Goal: Task Accomplishment & Management: Use online tool/utility

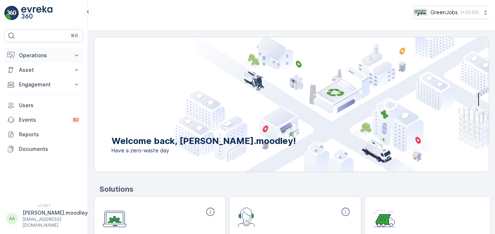
click at [75, 57] on icon at bounding box center [76, 55] width 7 height 7
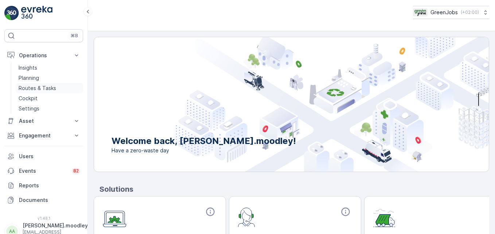
click at [48, 89] on p "Routes & Tasks" at bounding box center [38, 88] width 38 height 7
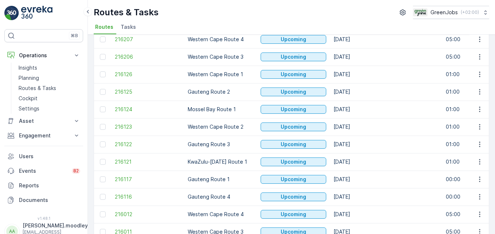
scroll to position [109, 0]
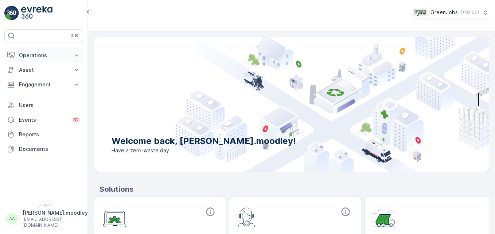
click at [75, 54] on icon at bounding box center [76, 55] width 7 height 7
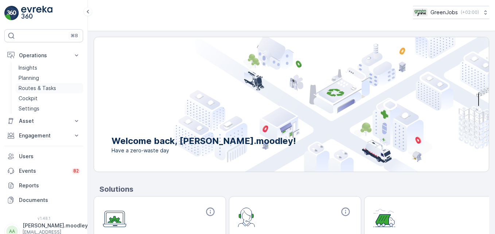
click at [47, 87] on p "Routes & Tasks" at bounding box center [38, 88] width 38 height 7
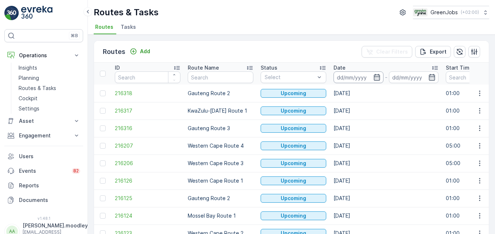
click at [350, 77] on input at bounding box center [358, 77] width 50 height 12
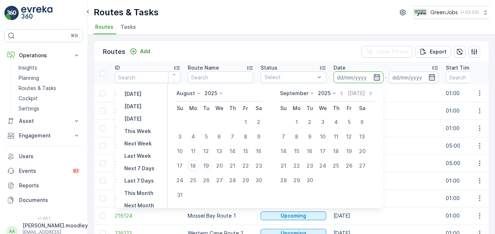
click at [211, 166] on div "19" at bounding box center [206, 166] width 12 height 12
type input "[DATE]"
click at [211, 166] on div "19" at bounding box center [206, 166] width 12 height 12
type input "[DATE]"
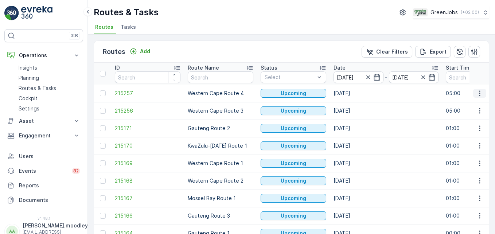
click at [476, 92] on icon "button" at bounding box center [479, 93] width 7 height 7
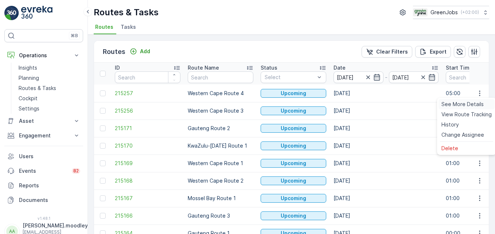
click at [469, 105] on span "See More Details" at bounding box center [462, 104] width 42 height 7
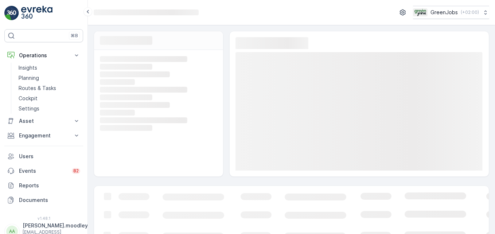
click at [418, 118] on rect at bounding box center [358, 111] width 247 height 118
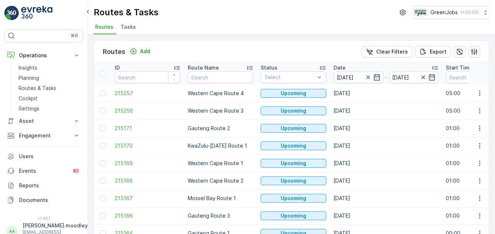
drag, startPoint x: 225, startPoint y: 46, endPoint x: 389, endPoint y: 253, distance: 264.3
click at [389, 234] on html "⌘B Operations Insights Planning Routes & Tasks Cockpit Settings Asset Assets En…" at bounding box center [247, 117] width 495 height 234
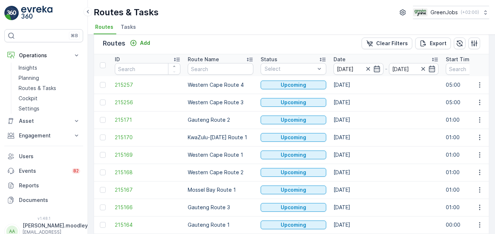
click at [391, 143] on td "[DATE]" at bounding box center [386, 137] width 112 height 17
drag, startPoint x: 391, startPoint y: 143, endPoint x: 371, endPoint y: 151, distance: 21.5
drag, startPoint x: 371, startPoint y: 151, endPoint x: 478, endPoint y: 99, distance: 118.2
click at [478, 99] on icon "button" at bounding box center [479, 102] width 7 height 7
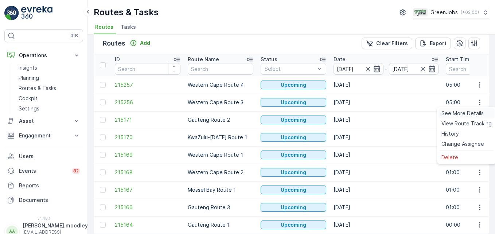
click at [471, 112] on span "See More Details" at bounding box center [462, 113] width 42 height 7
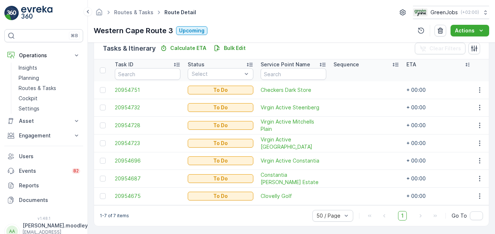
scroll to position [182, 0]
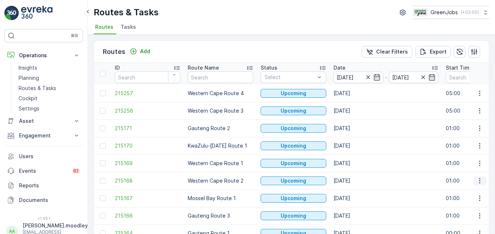
click at [479, 183] on icon "button" at bounding box center [479, 180] width 1 height 5
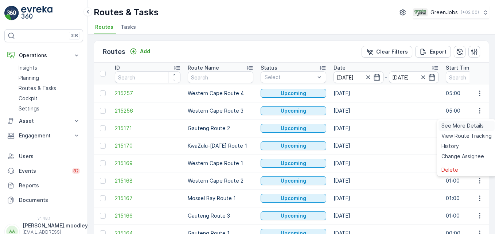
click at [473, 125] on span "See More Details" at bounding box center [462, 125] width 42 height 7
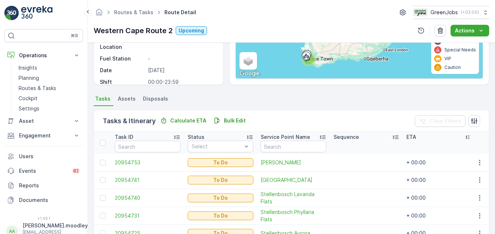
scroll to position [219, 0]
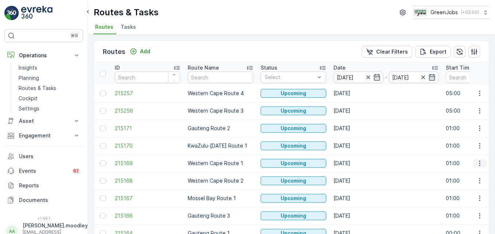
click at [478, 160] on icon "button" at bounding box center [479, 163] width 7 height 7
click at [469, 173] on span "See More Details" at bounding box center [462, 174] width 42 height 7
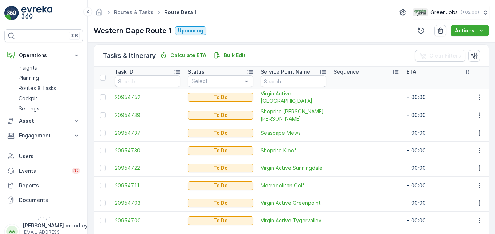
scroll to position [164, 0]
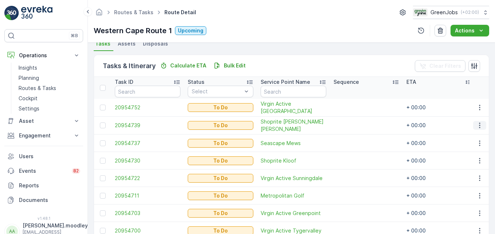
click at [476, 125] on icon "button" at bounding box center [479, 125] width 7 height 7
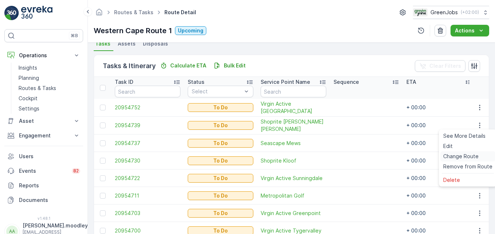
click at [462, 155] on span "Change Route" at bounding box center [460, 156] width 35 height 7
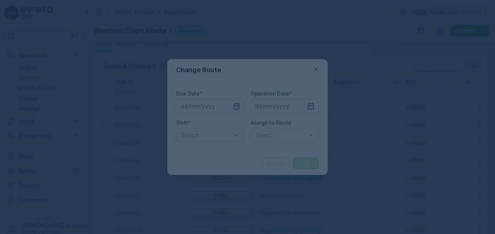
type input "[DATE]"
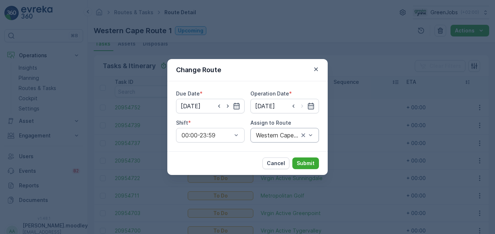
click at [315, 137] on div "Western Cape Route 1 (Upcoming) - JC56NFGP" at bounding box center [284, 135] width 69 height 15
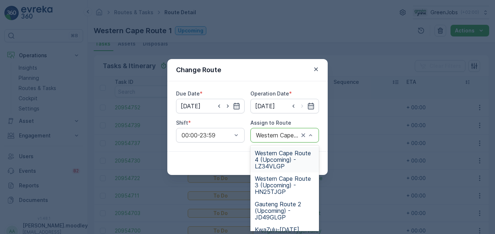
click at [275, 165] on span "Western Cape Route 4 (Upcoming) - LZ34VLGP" at bounding box center [285, 160] width 60 height 20
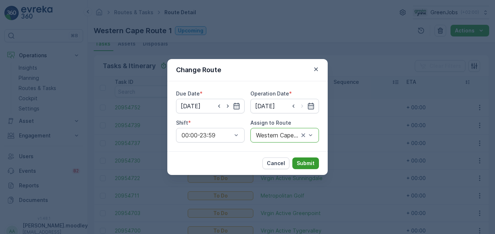
click at [299, 160] on p "Submit" at bounding box center [306, 163] width 18 height 7
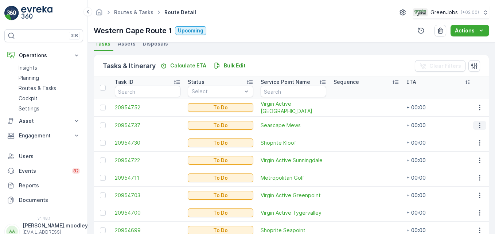
click at [476, 125] on icon "button" at bounding box center [479, 125] width 7 height 7
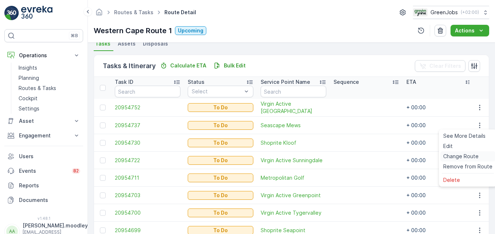
click at [467, 155] on span "Change Route" at bounding box center [460, 156] width 35 height 7
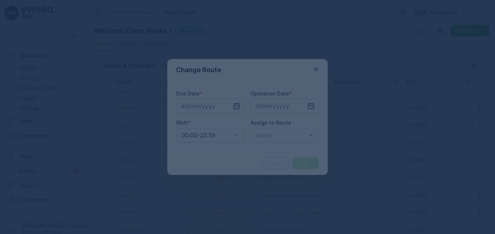
type input "[DATE]"
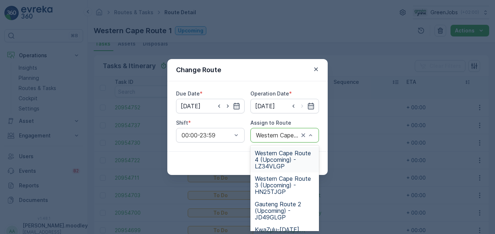
click at [276, 160] on span "Western Cape Route 4 (Upcoming) - LZ34VLGP" at bounding box center [285, 160] width 60 height 20
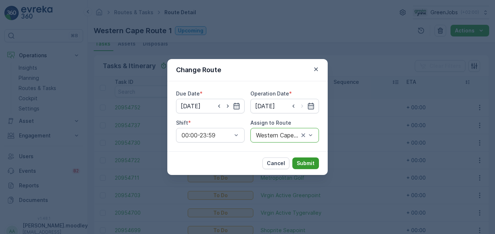
click at [299, 159] on button "Submit" at bounding box center [305, 163] width 27 height 12
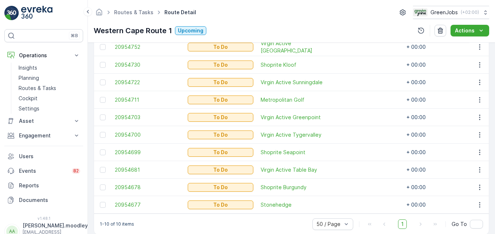
scroll to position [237, 0]
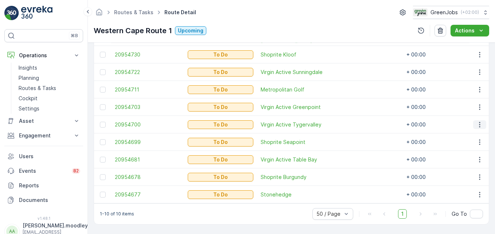
click at [477, 124] on icon "button" at bounding box center [479, 124] width 7 height 7
click at [462, 153] on span "Change Route" at bounding box center [460, 153] width 35 height 7
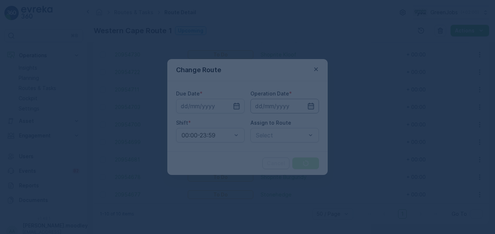
type input "[DATE]"
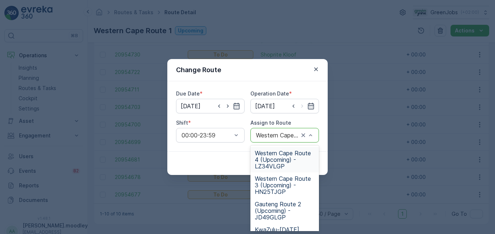
click at [272, 158] on span "Western Cape Route 4 (Upcoming) - LZ34VLGP" at bounding box center [285, 160] width 60 height 20
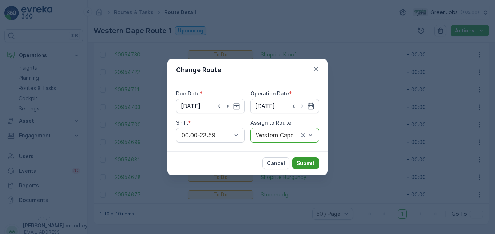
click at [301, 160] on p "Submit" at bounding box center [306, 163] width 18 height 7
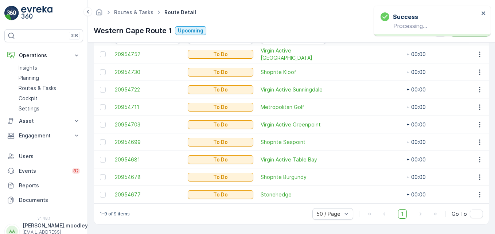
scroll to position [221, 0]
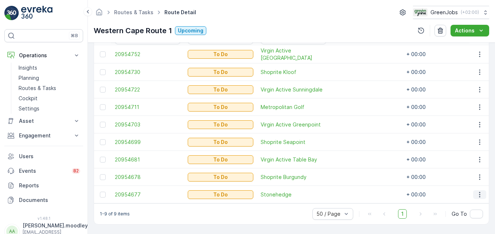
click at [478, 194] on icon "button" at bounding box center [479, 194] width 7 height 7
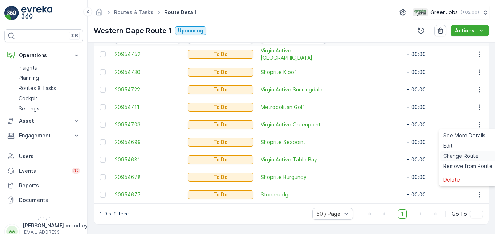
click at [462, 156] on span "Change Route" at bounding box center [460, 155] width 35 height 7
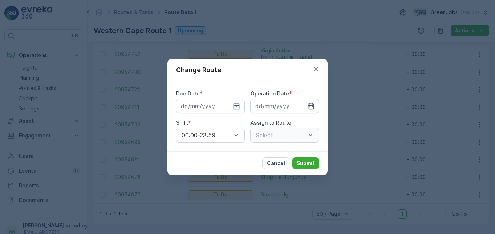
type input "[DATE]"
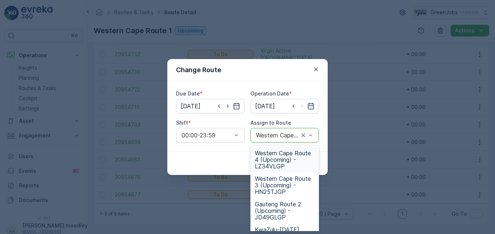
click at [269, 161] on span "Western Cape Route 4 (Upcoming) - LZ34VLGP" at bounding box center [285, 160] width 60 height 20
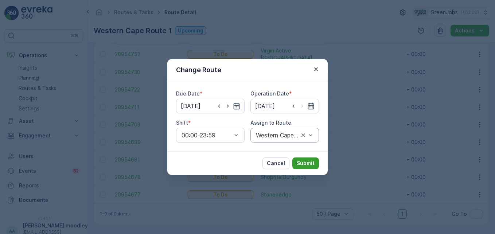
click at [304, 162] on p "Submit" at bounding box center [306, 163] width 18 height 7
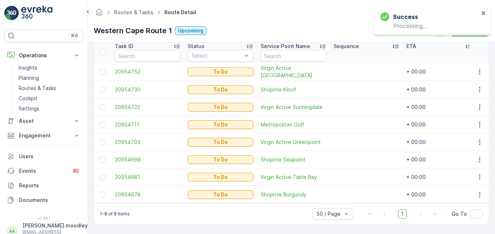
scroll to position [204, 0]
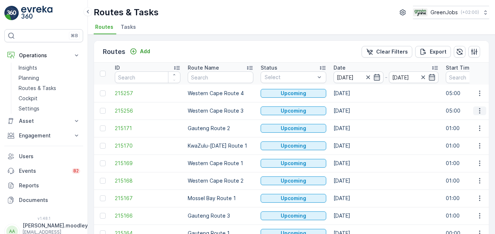
click at [480, 111] on icon "button" at bounding box center [479, 110] width 7 height 7
click at [473, 123] on span "See More Details" at bounding box center [462, 121] width 42 height 7
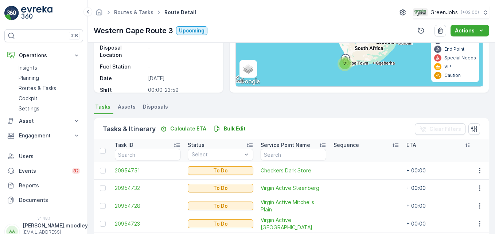
scroll to position [182, 0]
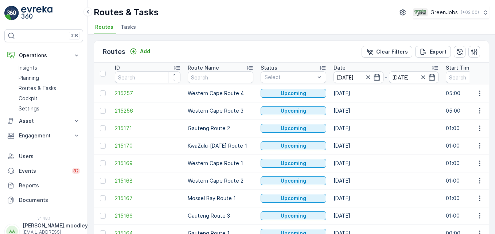
drag, startPoint x: 479, startPoint y: 181, endPoint x: 481, endPoint y: 186, distance: 4.3
click at [479, 181] on icon "button" at bounding box center [479, 180] width 7 height 7
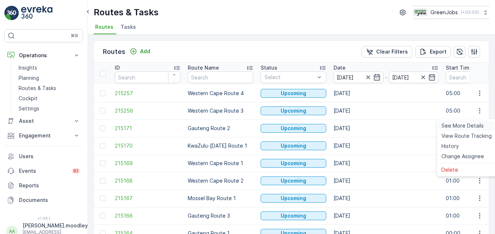
click at [472, 122] on span "See More Details" at bounding box center [462, 125] width 42 height 7
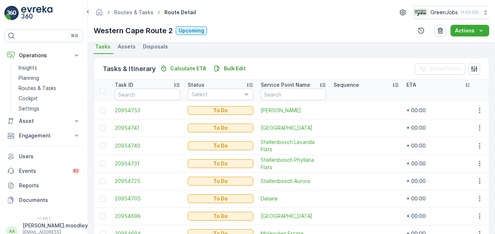
scroll to position [149, 0]
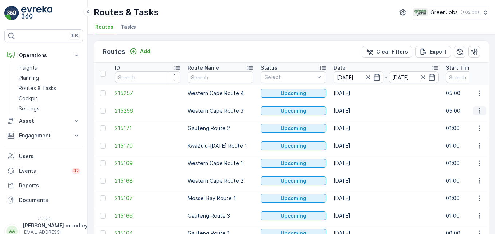
click at [479, 109] on icon "button" at bounding box center [479, 110] width 1 height 5
click at [461, 122] on span "See More Details" at bounding box center [462, 121] width 42 height 7
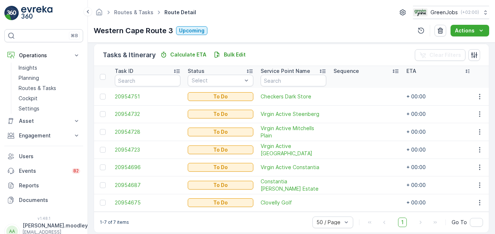
scroll to position [182, 0]
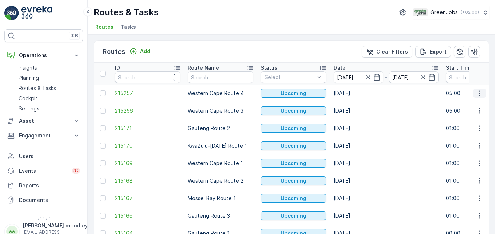
click at [481, 93] on icon "button" at bounding box center [479, 93] width 7 height 7
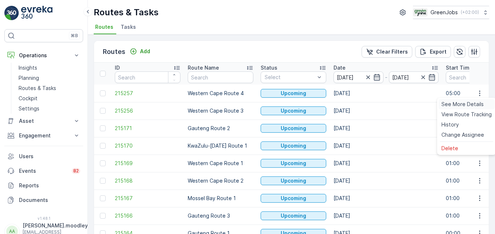
click at [468, 106] on span "See More Details" at bounding box center [462, 104] width 42 height 7
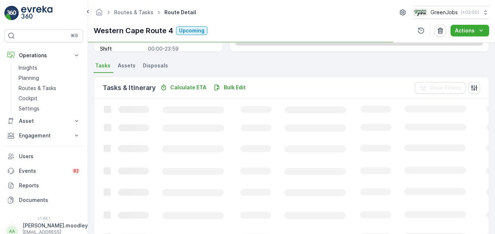
scroll to position [146, 0]
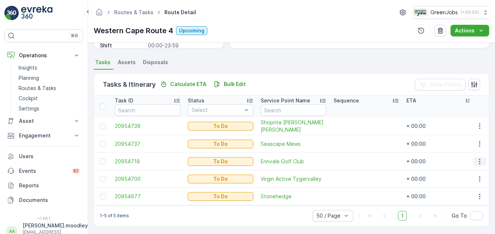
click at [479, 161] on icon "button" at bounding box center [479, 161] width 1 height 5
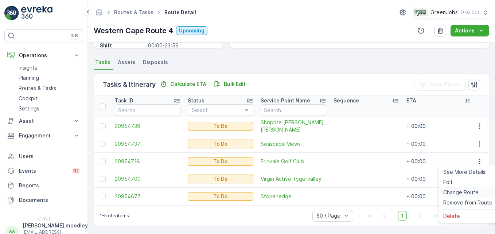
click at [465, 193] on span "Change Route" at bounding box center [460, 192] width 35 height 7
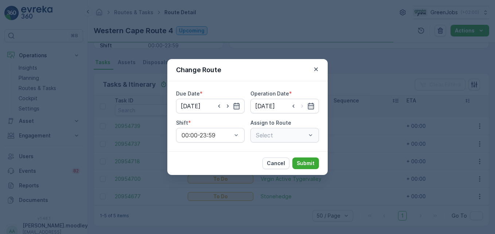
type input "[DATE]"
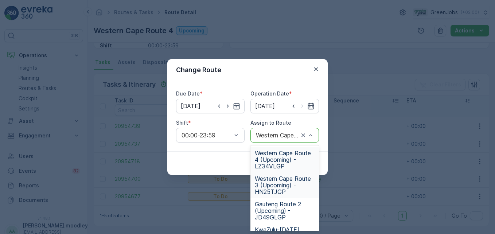
click at [277, 180] on span "Western Cape Route 3 (Upcoming) - HN25TJGP" at bounding box center [285, 185] width 60 height 20
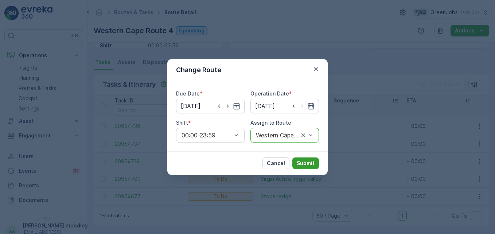
click at [309, 163] on p "Submit" at bounding box center [306, 163] width 18 height 7
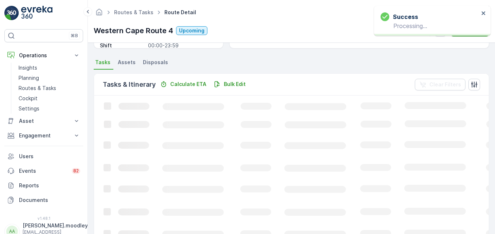
scroll to position [142, 0]
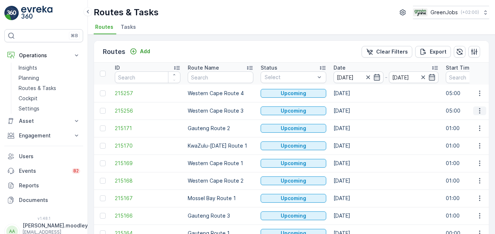
click at [477, 113] on icon "button" at bounding box center [479, 110] width 7 height 7
click at [473, 123] on span "See More Details" at bounding box center [462, 121] width 42 height 7
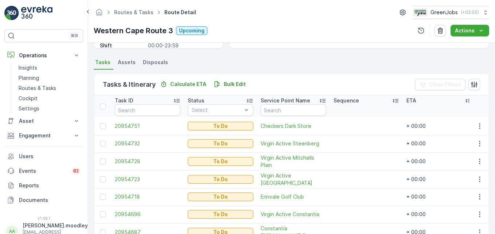
scroll to position [182, 0]
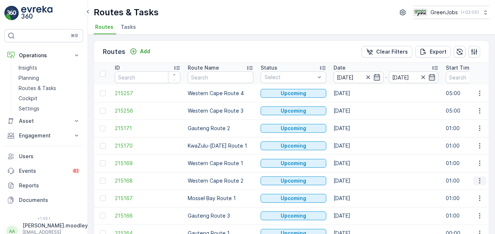
click at [479, 180] on icon "button" at bounding box center [479, 180] width 7 height 7
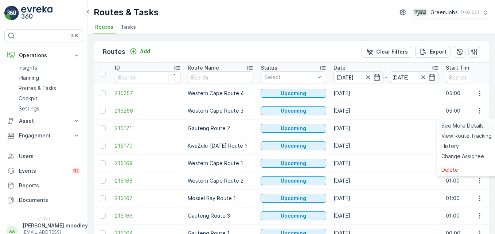
click at [464, 125] on span "See More Details" at bounding box center [462, 125] width 42 height 7
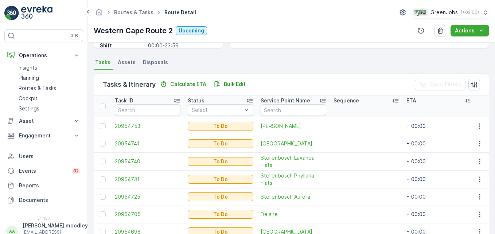
scroll to position [222, 0]
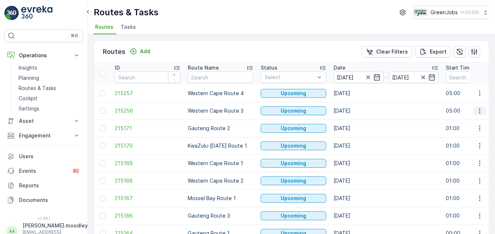
click at [479, 111] on icon "button" at bounding box center [479, 110] width 7 height 7
click at [472, 122] on span "See More Details" at bounding box center [462, 121] width 42 height 7
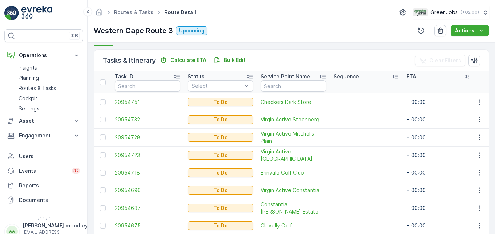
scroll to position [182, 0]
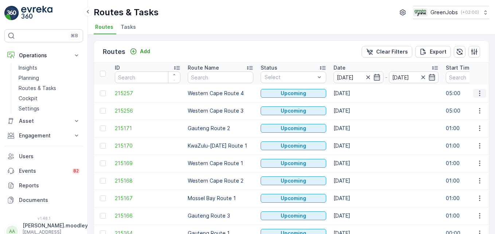
click at [477, 92] on icon "button" at bounding box center [479, 93] width 7 height 7
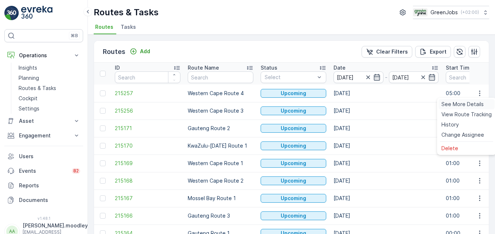
click at [472, 103] on span "See More Details" at bounding box center [462, 104] width 42 height 7
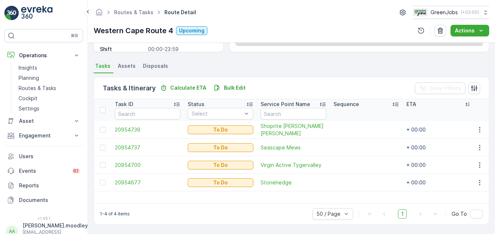
scroll to position [131, 0]
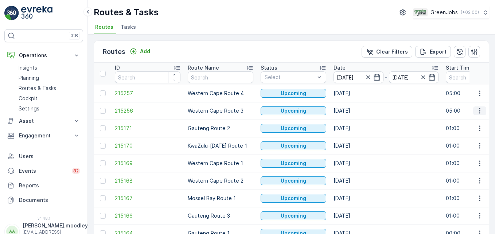
click at [479, 112] on icon "button" at bounding box center [479, 110] width 7 height 7
click at [471, 122] on span "See More Details" at bounding box center [462, 121] width 42 height 7
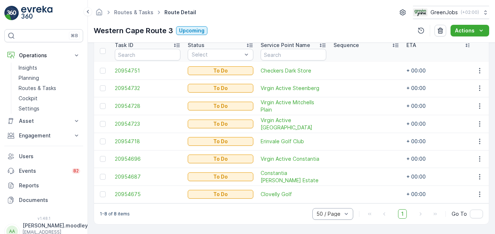
scroll to position [204, 0]
drag, startPoint x: 478, startPoint y: 138, endPoint x: 479, endPoint y: 142, distance: 3.7
click at [478, 139] on icon "button" at bounding box center [479, 141] width 7 height 7
click at [465, 171] on span "Change Route" at bounding box center [460, 169] width 35 height 7
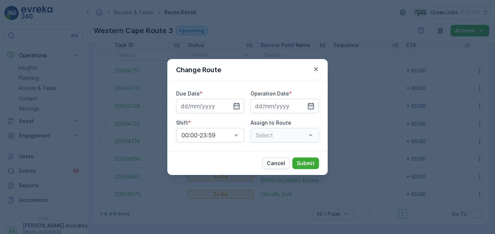
type input "[DATE]"
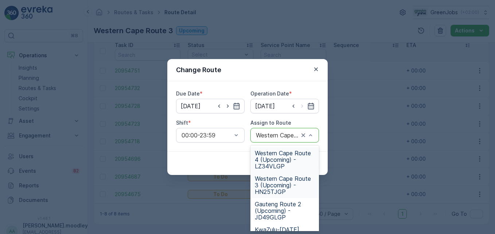
click at [269, 162] on span "Western Cape Route 4 (Upcoming) - LZ34VLGP" at bounding box center [285, 160] width 60 height 20
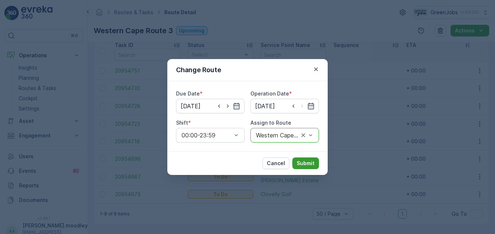
click at [302, 163] on p "Submit" at bounding box center [306, 163] width 18 height 7
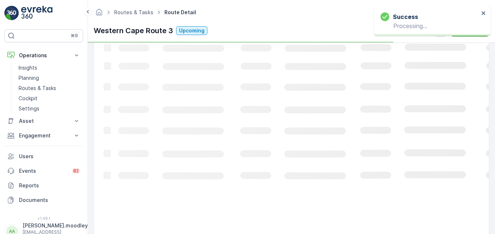
scroll to position [187, 0]
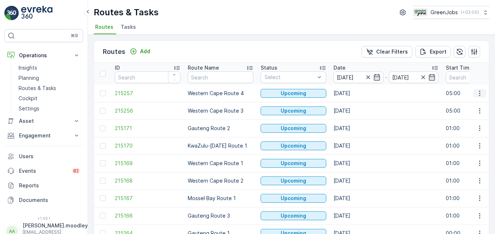
click at [477, 94] on icon "button" at bounding box center [479, 93] width 7 height 7
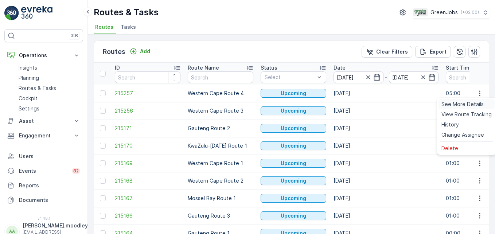
click at [476, 103] on span "See More Details" at bounding box center [462, 104] width 42 height 7
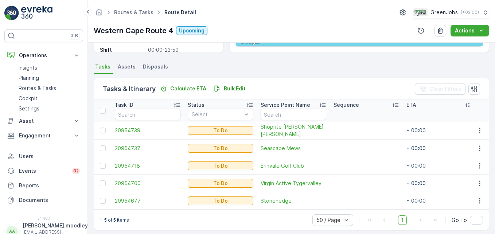
scroll to position [151, 0]
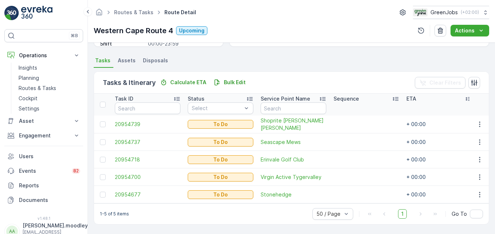
click at [418, 219] on div "50 / Page 1 Go To" at bounding box center [397, 214] width 171 height 12
